Goal: Information Seeking & Learning: Learn about a topic

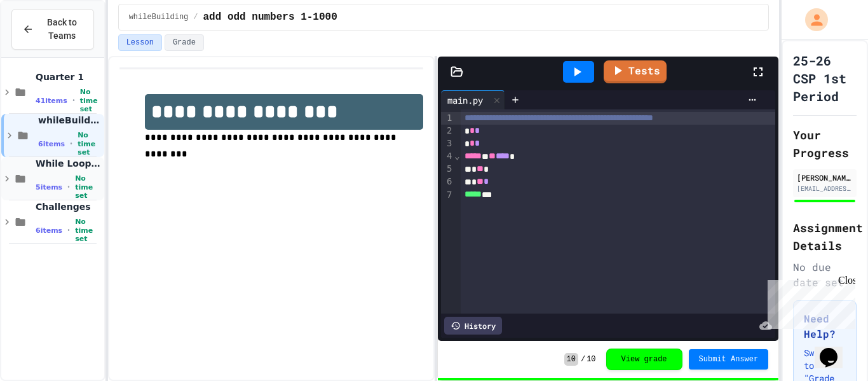
click at [6, 182] on icon at bounding box center [6, 178] width 11 height 11
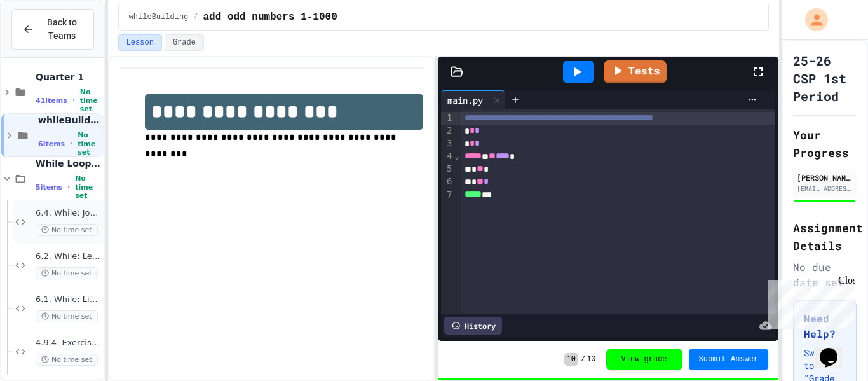
click at [48, 214] on span "6.4. While: Jogging" at bounding box center [69, 213] width 66 height 11
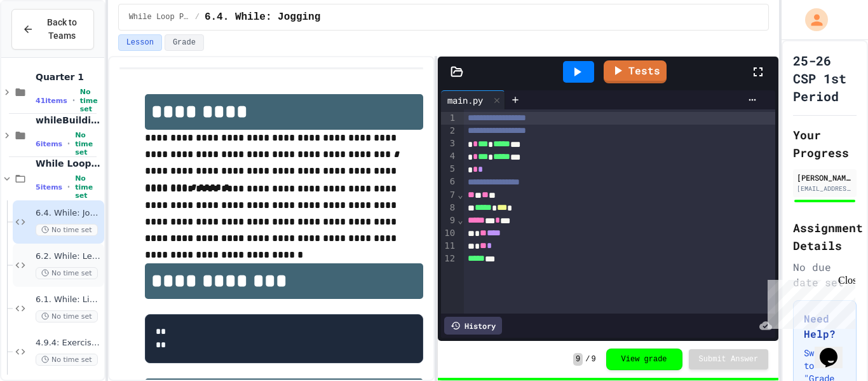
click at [71, 256] on span "6.2. While: Least divisor" at bounding box center [69, 256] width 66 height 11
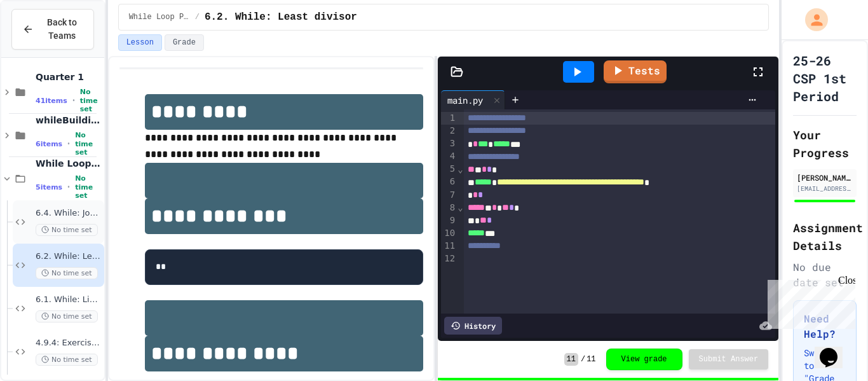
click at [67, 217] on span "6.4. While: Jogging" at bounding box center [69, 213] width 66 height 11
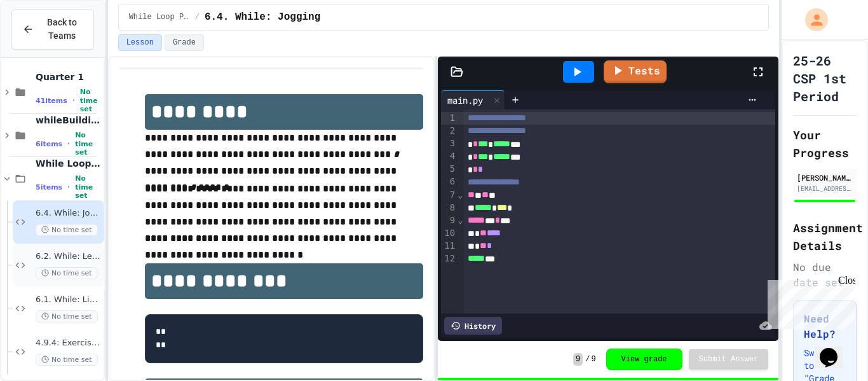
click at [78, 257] on span "6.2. While: Least divisor" at bounding box center [69, 256] width 66 height 11
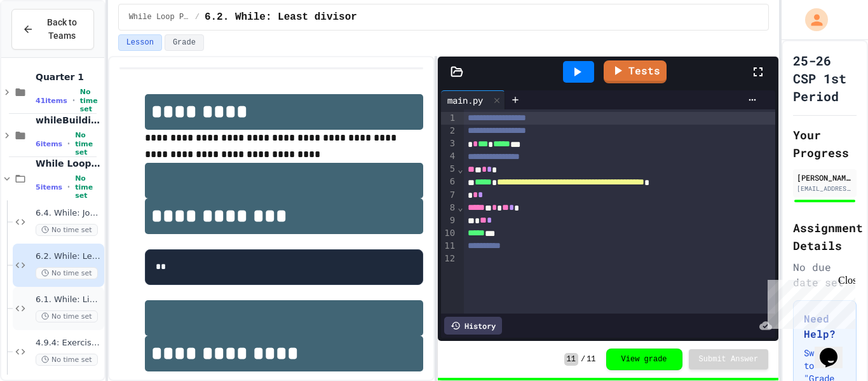
click at [78, 301] on span "6.1. While: List of squares" at bounding box center [69, 299] width 66 height 11
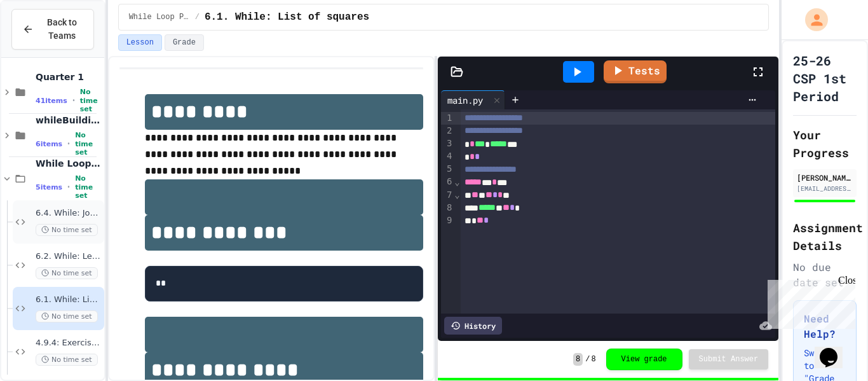
click at [80, 214] on span "6.4. While: Jogging" at bounding box center [69, 213] width 66 height 11
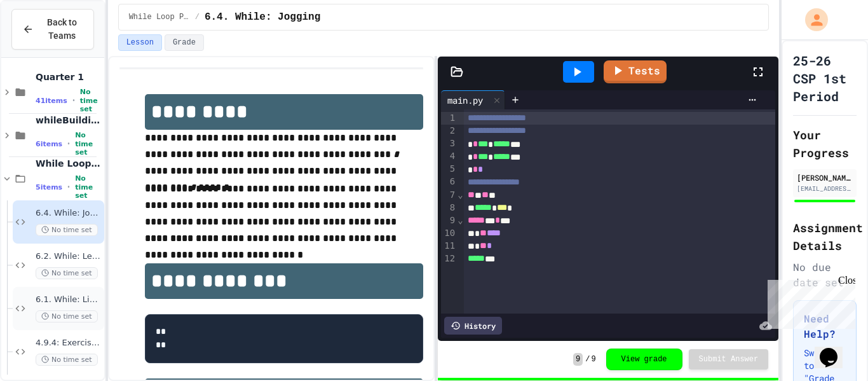
click at [57, 302] on span "6.1. While: List of squares" at bounding box center [69, 299] width 66 height 11
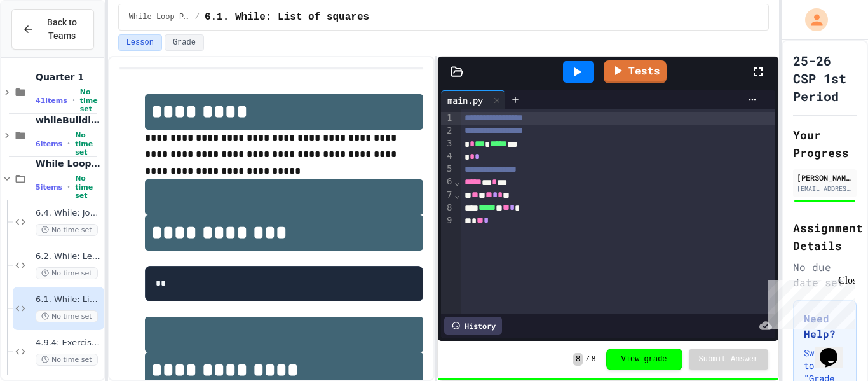
click at [528, 230] on div "**********" at bounding box center [618, 211] width 315 height 204
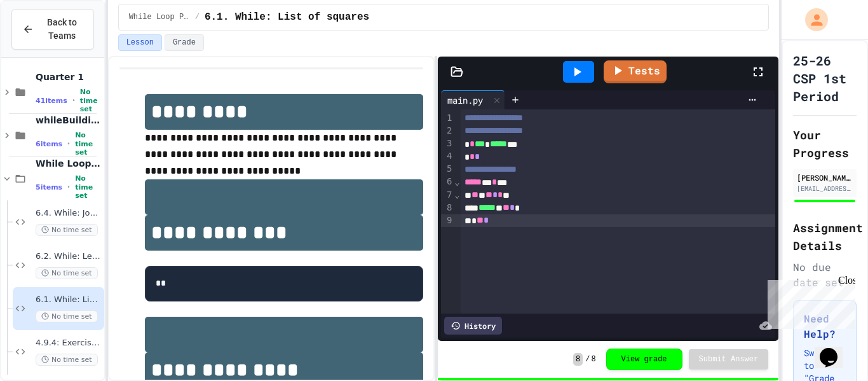
click at [550, 212] on div "***** ** ** * *" at bounding box center [618, 208] width 315 height 13
click at [545, 222] on div "* ** *" at bounding box center [618, 220] width 315 height 13
click at [57, 209] on span "6.4. While: Jogging" at bounding box center [69, 213] width 66 height 11
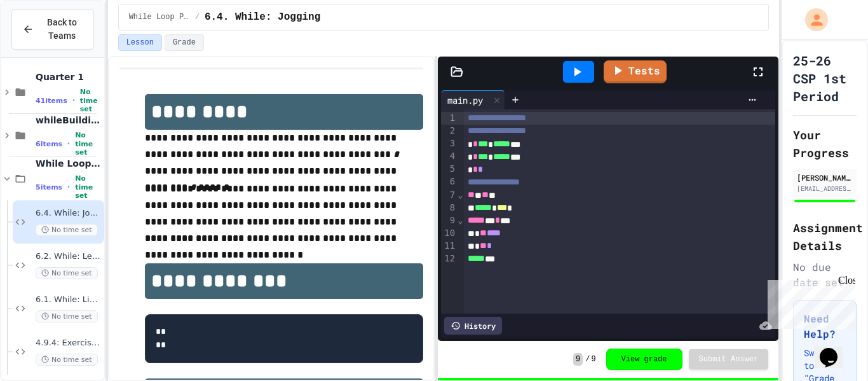
click at [507, 207] on span "***" at bounding box center [502, 207] width 10 height 9
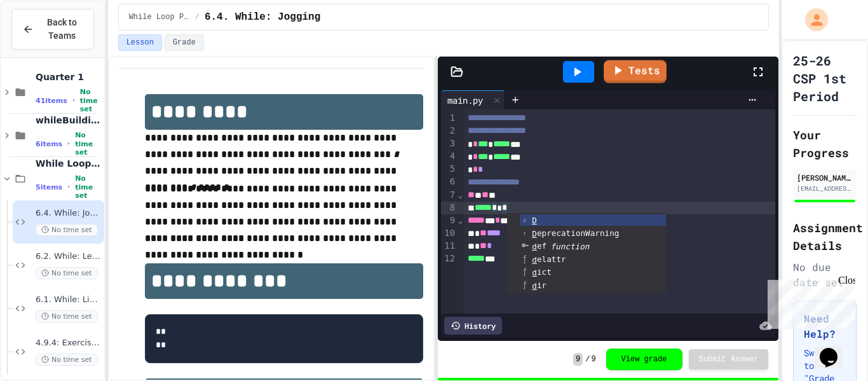
click at [570, 85] on div at bounding box center [579, 72] width 44 height 34
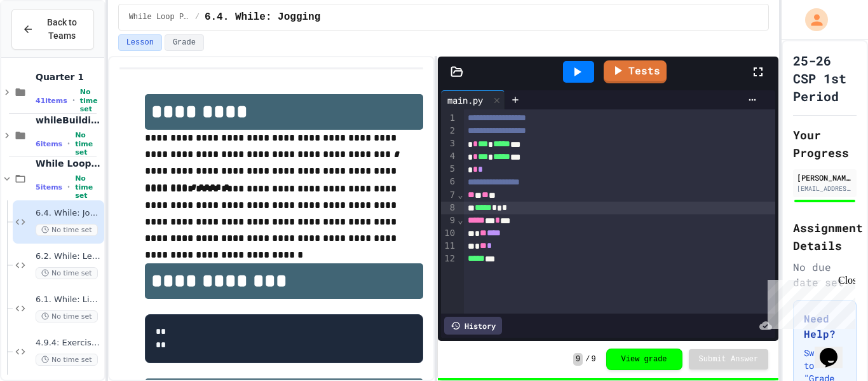
click at [571, 82] on div at bounding box center [578, 72] width 31 height 22
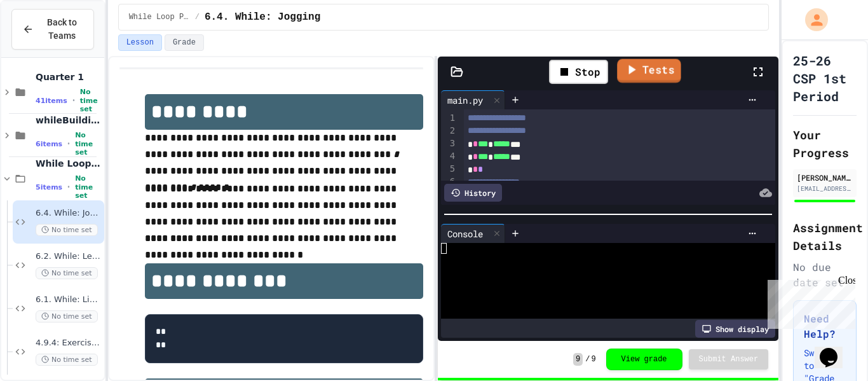
click at [644, 73] on link "Tests" at bounding box center [649, 71] width 64 height 24
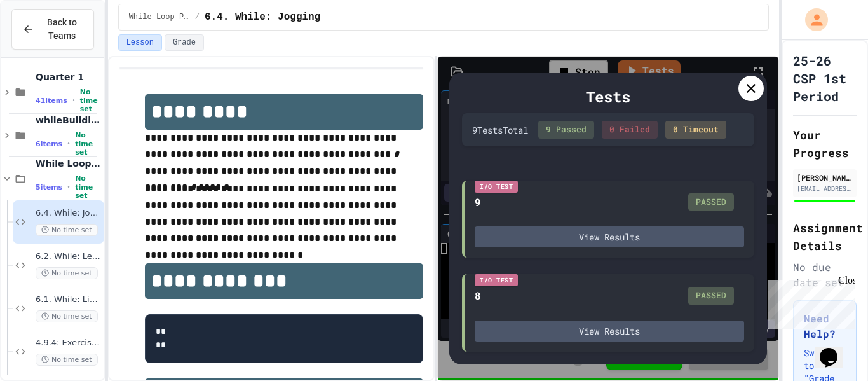
click at [753, 96] on icon at bounding box center [751, 88] width 15 height 15
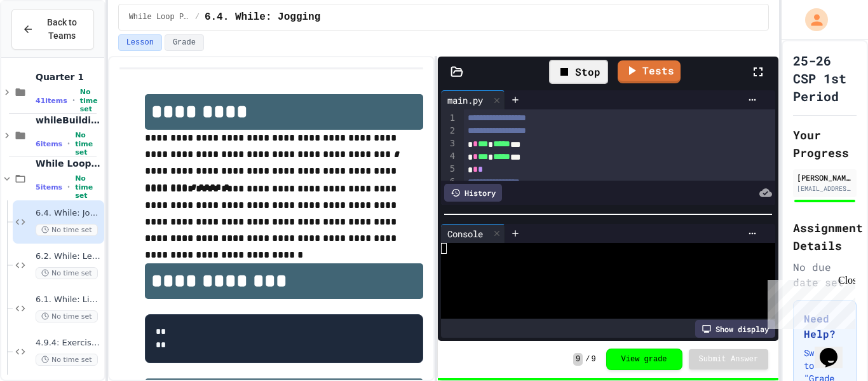
click at [572, 79] on icon at bounding box center [564, 71] width 15 height 15
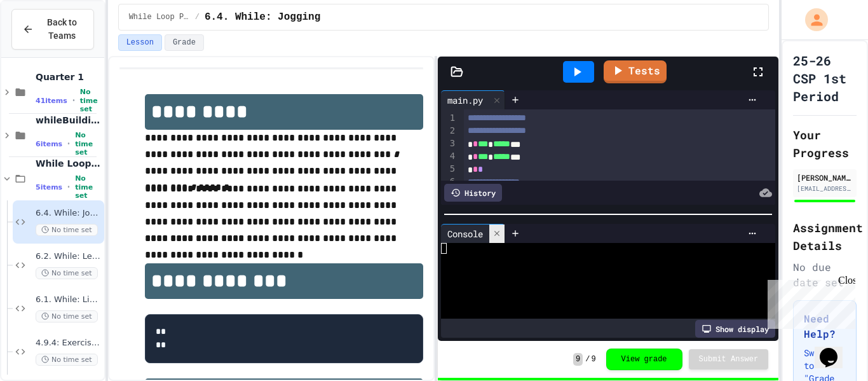
click at [499, 235] on icon at bounding box center [497, 233] width 9 height 9
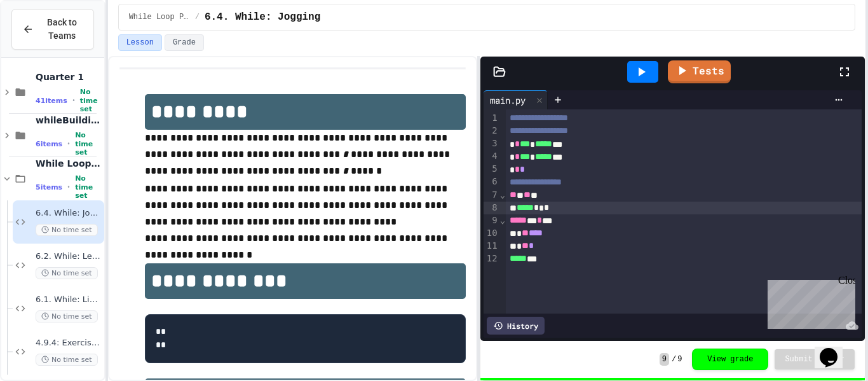
click at [867, 187] on div "**********" at bounding box center [434, 190] width 868 height 381
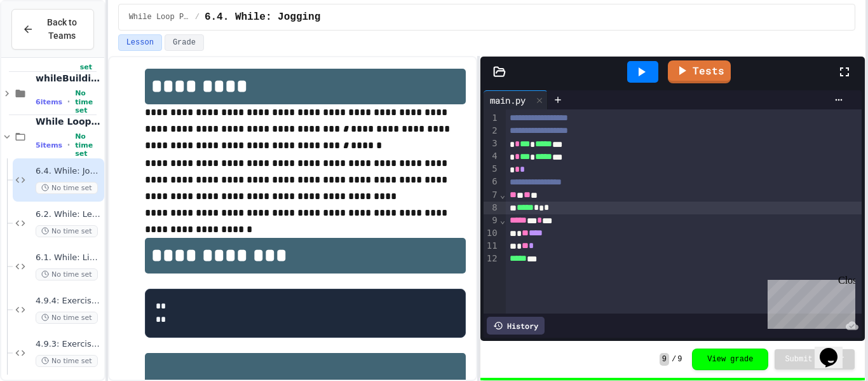
scroll to position [93, 0]
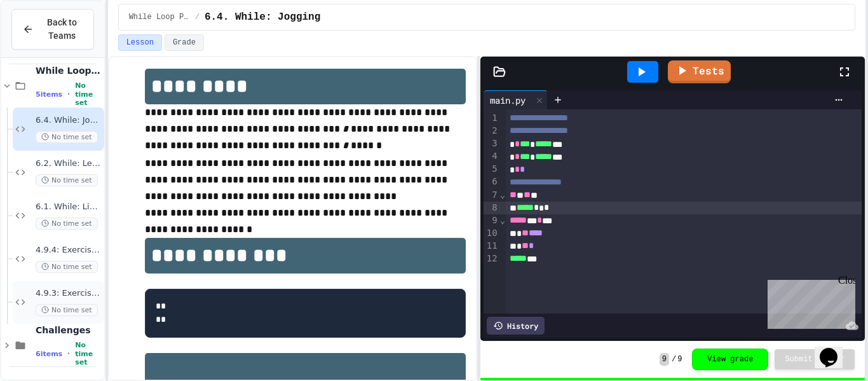
click at [67, 296] on span "4.9.3: Exercise - Target Sum" at bounding box center [69, 293] width 66 height 11
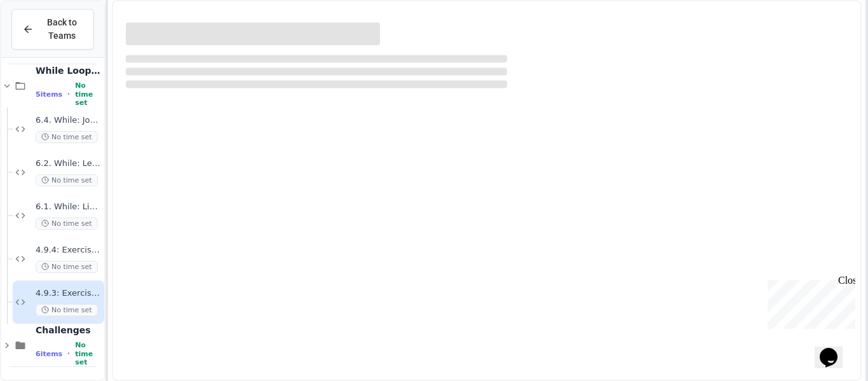
scroll to position [78, 0]
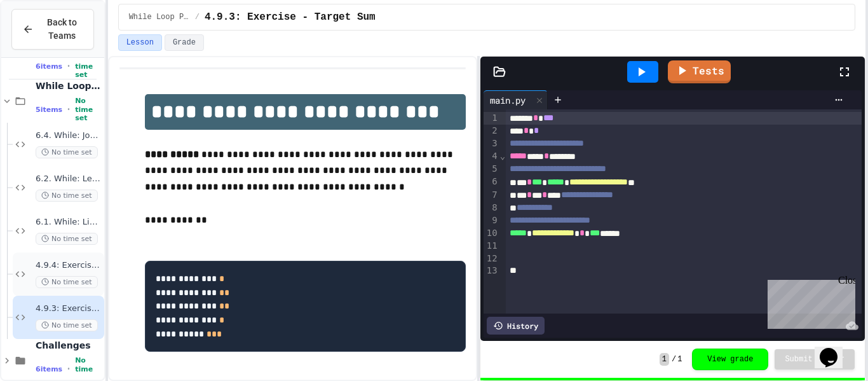
click at [58, 262] on span "4.9.4: Exercise - Higher or Lower I" at bounding box center [69, 265] width 66 height 11
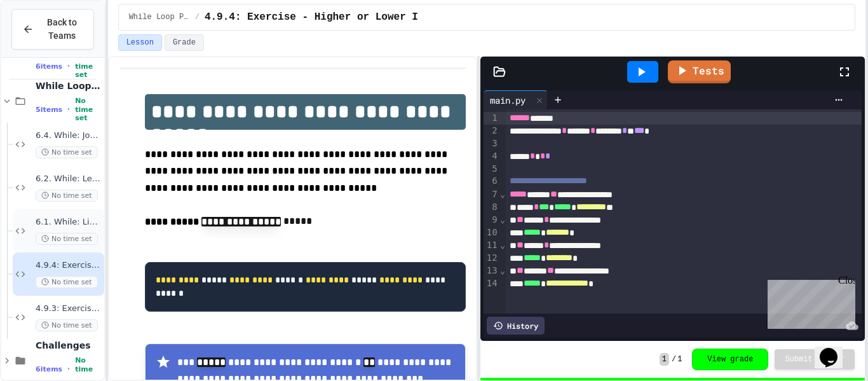
click at [60, 217] on span "6.1. While: List of squares" at bounding box center [69, 222] width 66 height 11
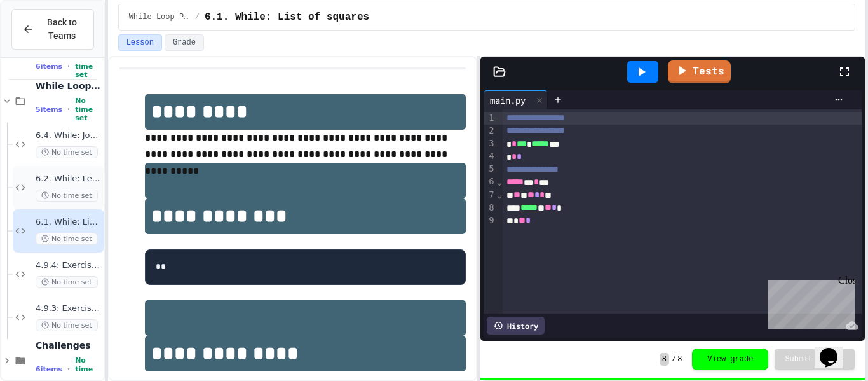
click at [85, 175] on span "6.2. While: Least divisor" at bounding box center [69, 179] width 66 height 11
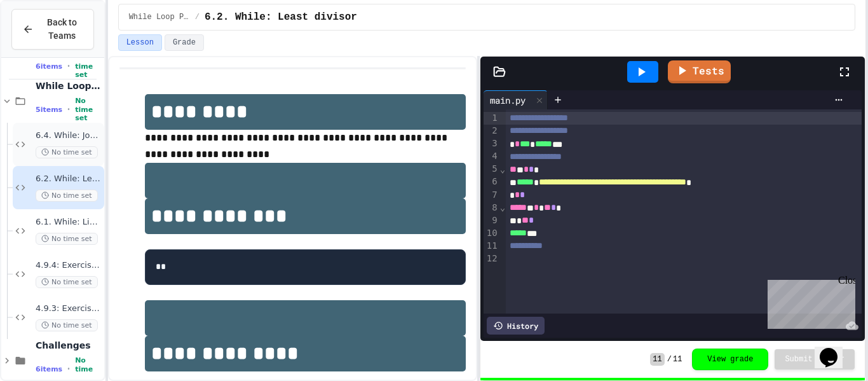
click at [65, 134] on span "6.4. While: Jogging" at bounding box center [69, 135] width 66 height 11
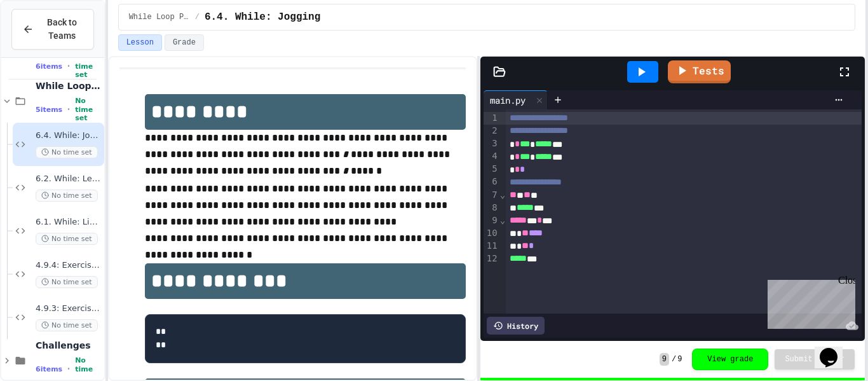
click at [868, 316] on div at bounding box center [867, 190] width 3 height 381
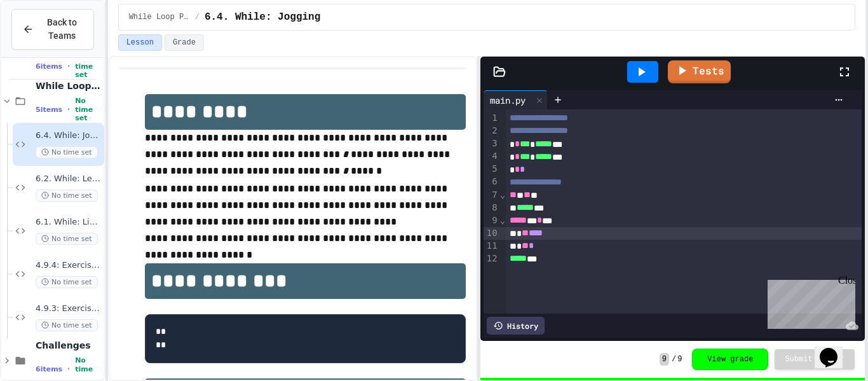
click at [538, 235] on span "****" at bounding box center [536, 232] width 14 height 9
click at [678, 81] on link "Tests" at bounding box center [700, 70] width 58 height 24
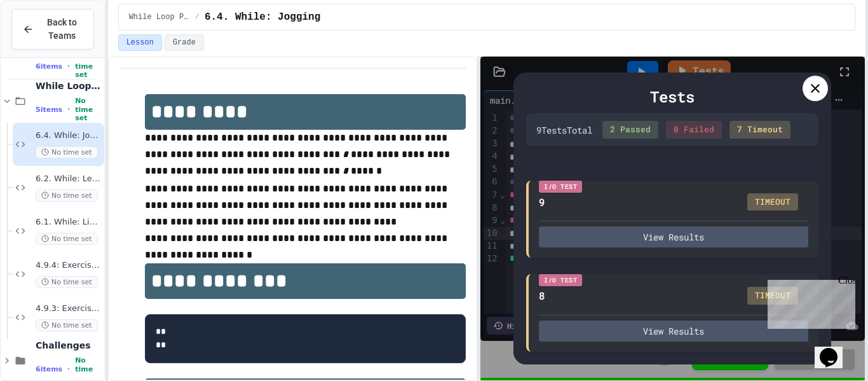
click at [812, 86] on icon at bounding box center [815, 88] width 15 height 15
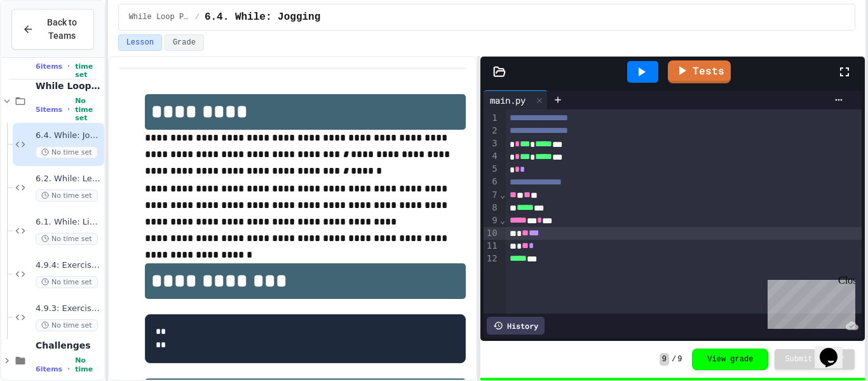
click at [535, 237] on span "***" at bounding box center [534, 232] width 10 height 9
click at [8, 101] on icon at bounding box center [6, 100] width 11 height 11
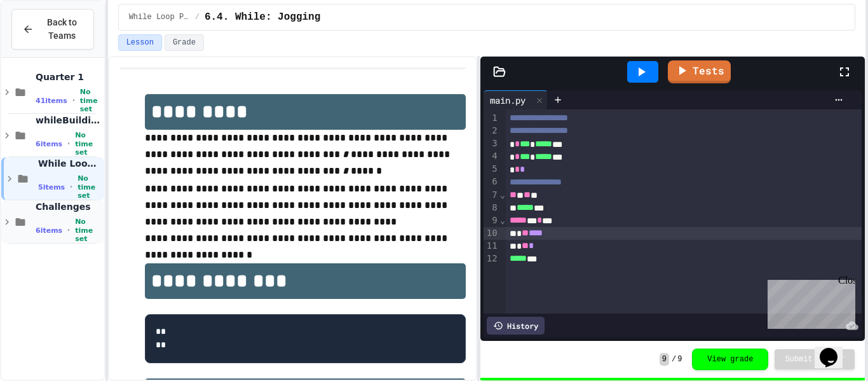
click at [5, 217] on icon at bounding box center [6, 221] width 11 height 11
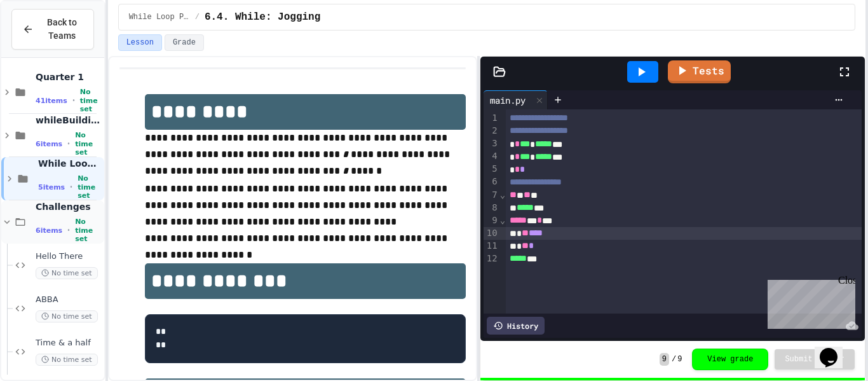
click at [1, 219] on icon at bounding box center [6, 221] width 11 height 11
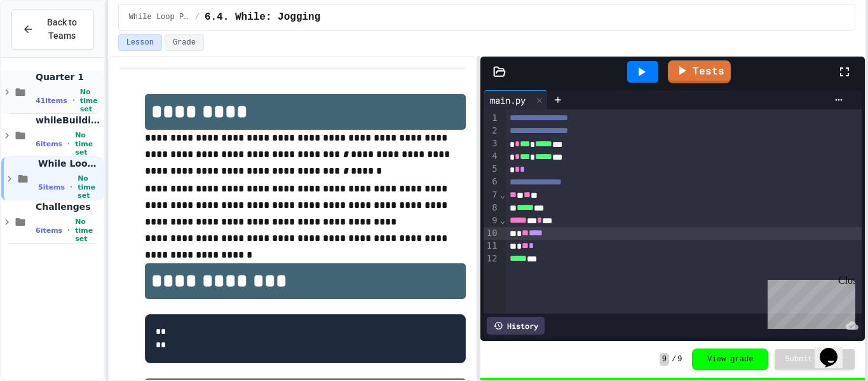
click at [7, 90] on icon at bounding box center [7, 93] width 4 height 6
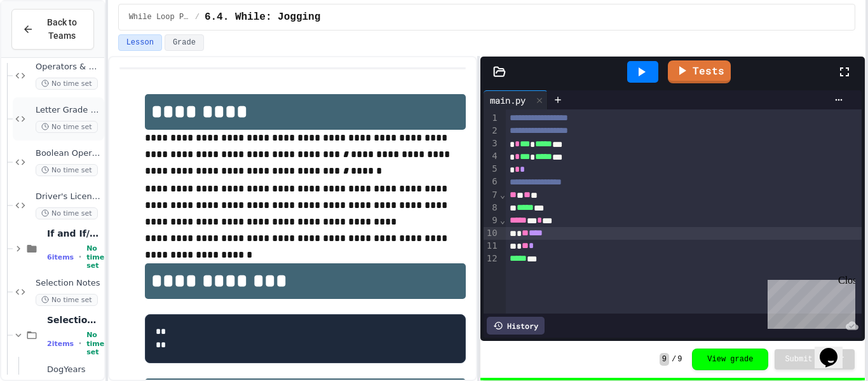
scroll to position [406, 0]
click at [79, 201] on span "Driver's License Program" at bounding box center [69, 196] width 66 height 11
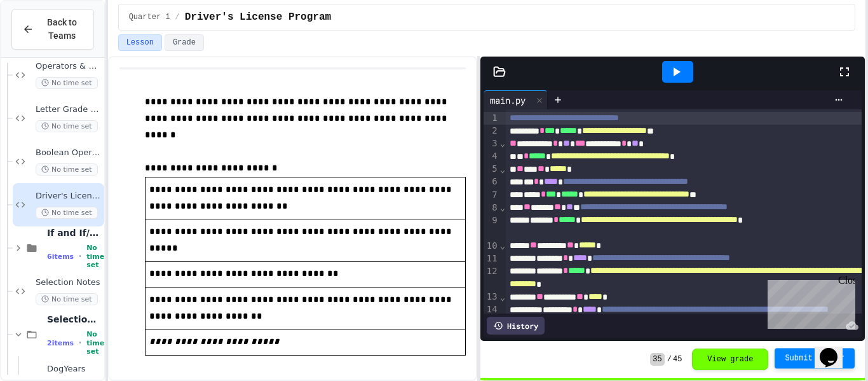
click at [793, 358] on span "Submit Answer" at bounding box center [815, 358] width 60 height 10
